Goal: Use online tool/utility: Use online tool/utility

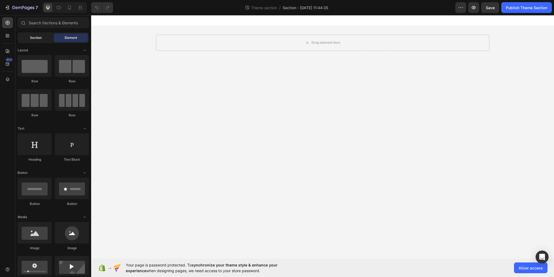
click at [35, 41] on div "Section" at bounding box center [36, 38] width 34 height 9
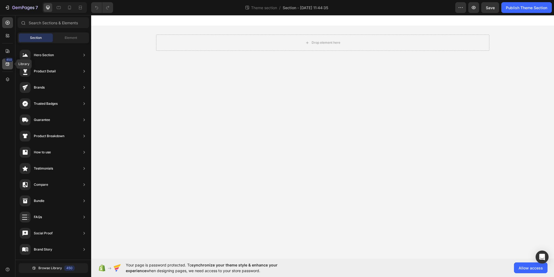
click at [11, 64] on div "450" at bounding box center [7, 64] width 11 height 11
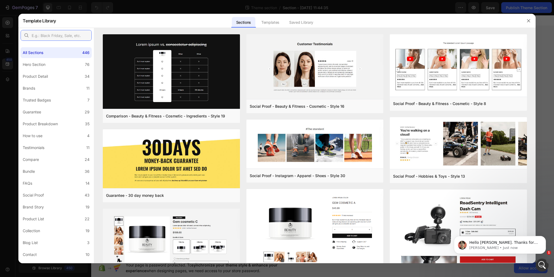
click at [55, 36] on input "text" at bounding box center [56, 35] width 71 height 11
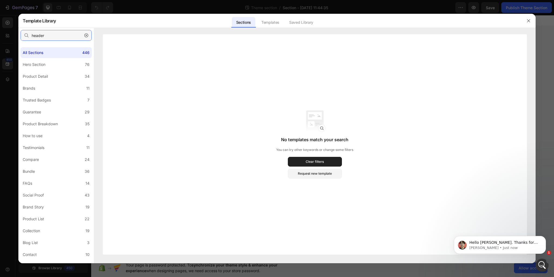
type input "header"
click at [85, 34] on icon "button" at bounding box center [86, 36] width 4 height 4
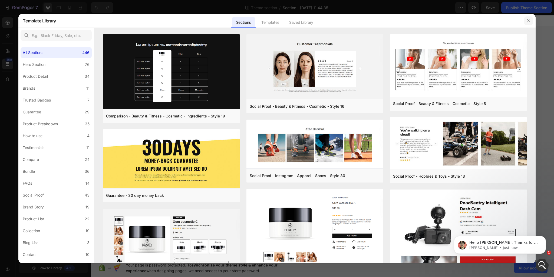
click at [527, 22] on icon "button" at bounding box center [528, 21] width 4 height 4
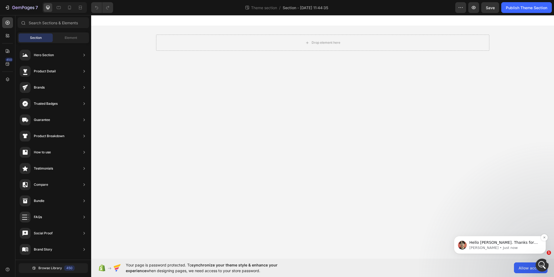
click at [510, 244] on p "Hello [PERSON_NAME]. Thanks for reaching out. [PERSON_NAME] from the GemPages S…" at bounding box center [504, 242] width 70 height 5
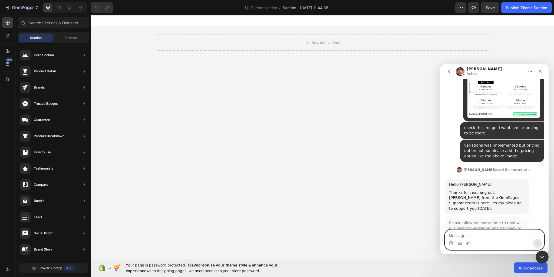
scroll to position [149, 0]
